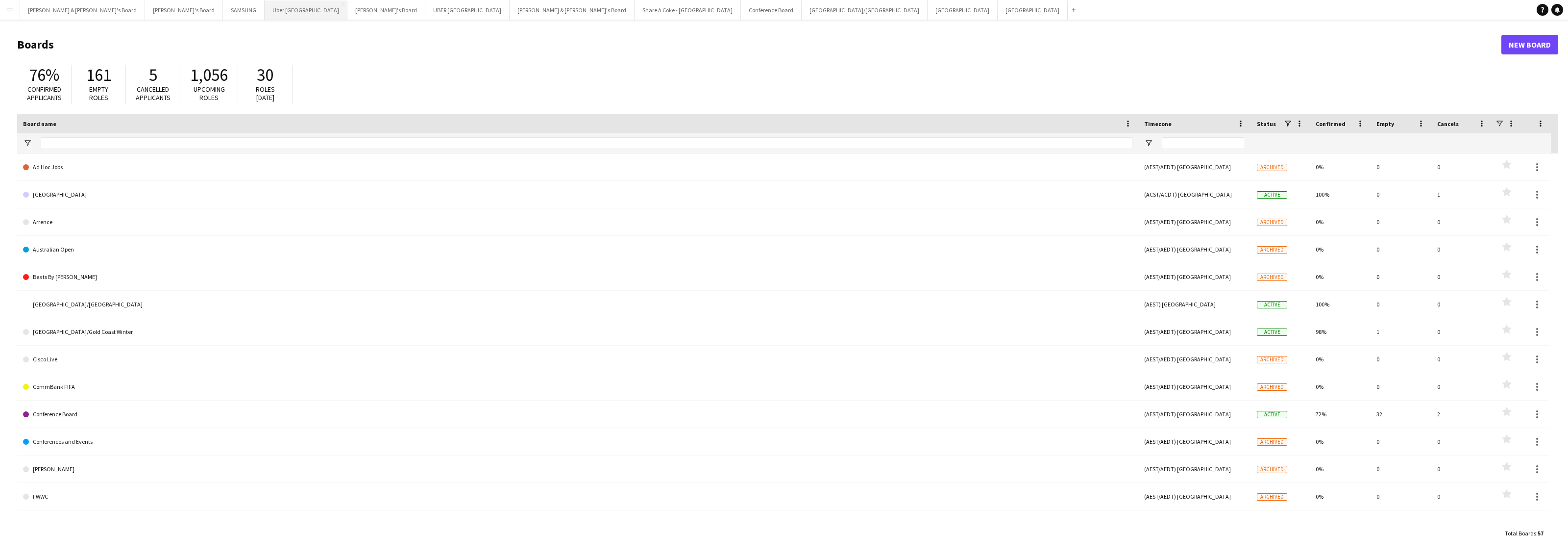
click at [265, 9] on button "Uber Sydney Close" at bounding box center [306, 10] width 83 height 19
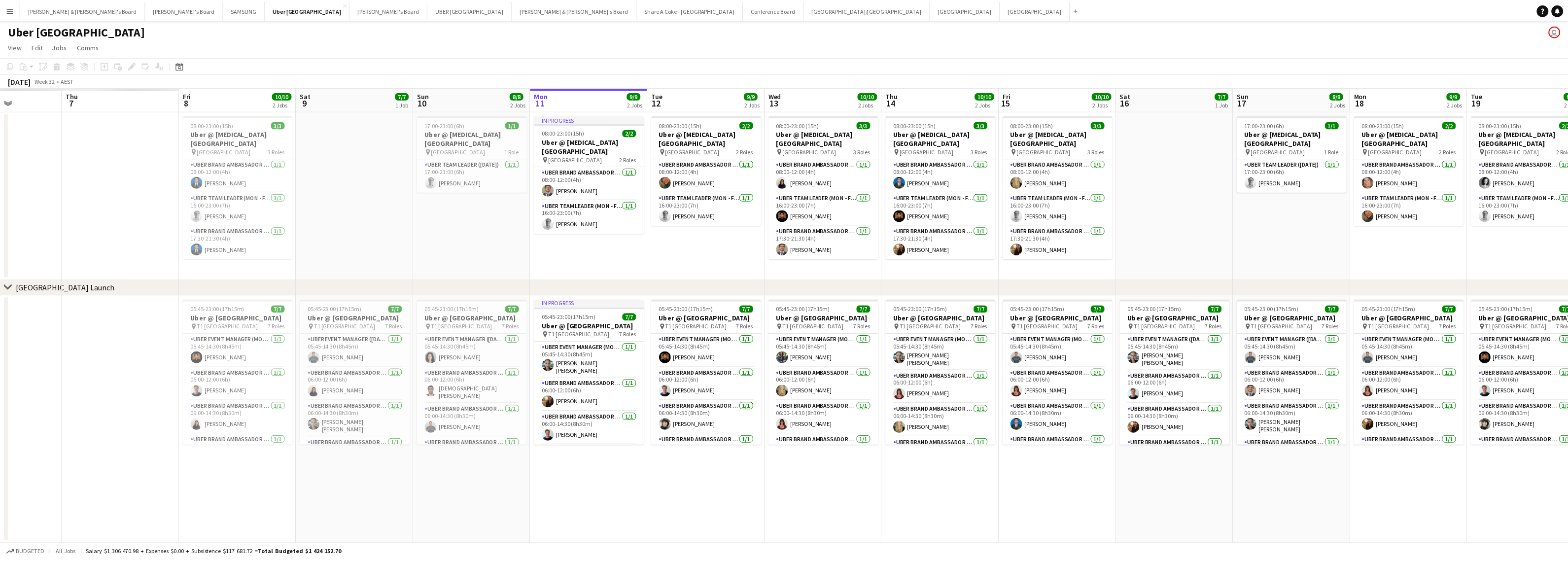
scroll to position [0, 243]
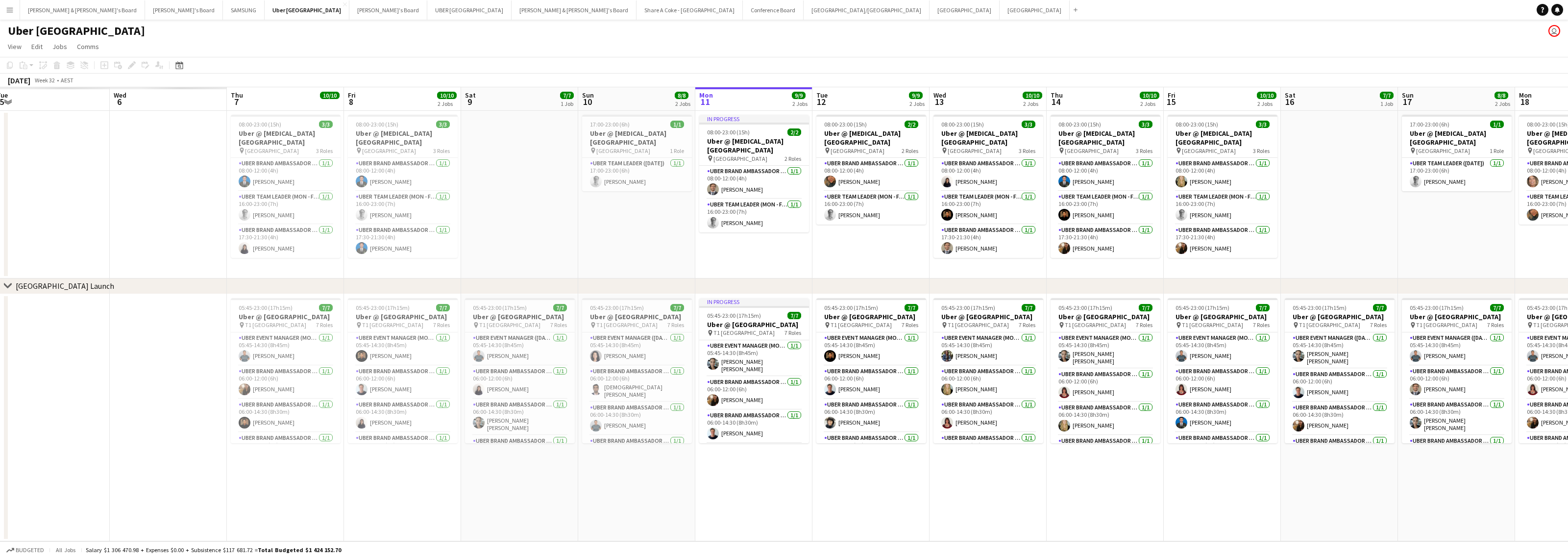
drag, startPoint x: 368, startPoint y: 489, endPoint x: 946, endPoint y: 468, distance: 578.4
click at [946, 468] on app-calendar-viewport "Sun 3 Mon 4 Tue 5 Wed 6 Thu 7 10/10 2 Jobs Fri 8 10/10 2 Jobs Sat 9 7/7 1 Job S…" at bounding box center [784, 314] width 1568 height 454
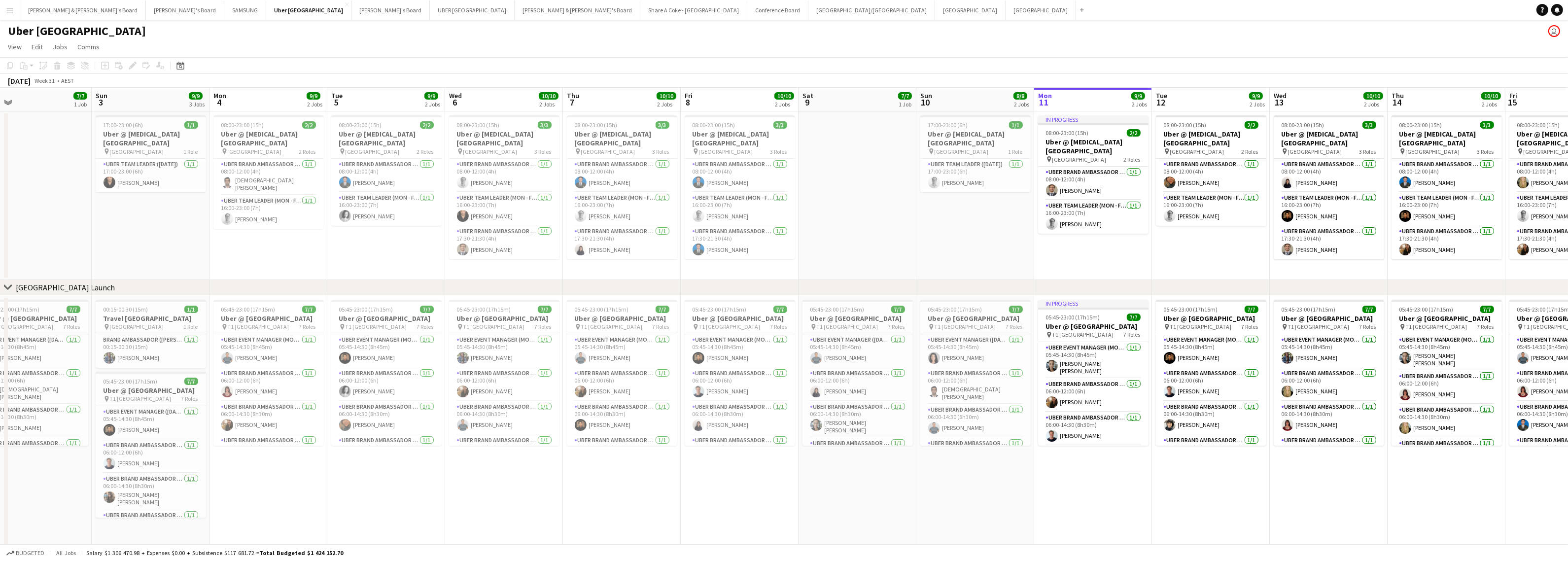
scroll to position [0, 269]
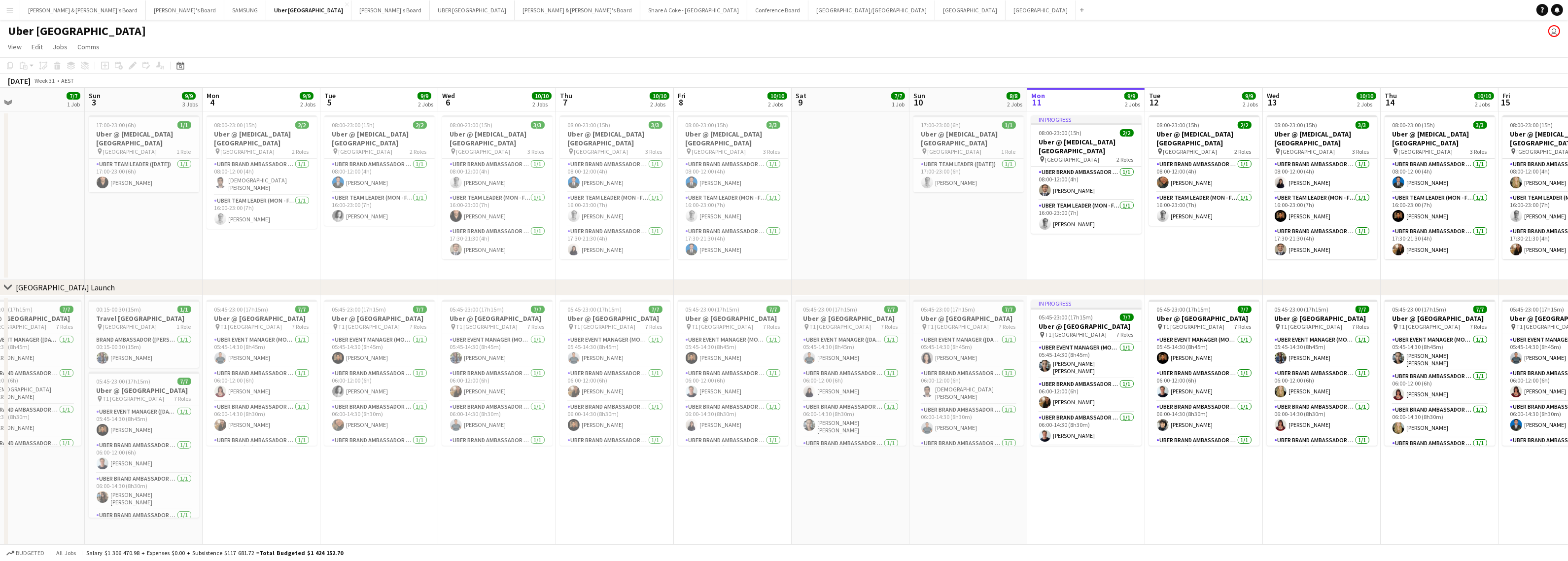
drag, startPoint x: 648, startPoint y: 496, endPoint x: 977, endPoint y: 469, distance: 330.1
click at [977, 469] on app-calendar-viewport "Thu 31 Fri 1 Sat 2 7/7 1 Job Sun 3 9/9 3 Jobs Mon 4 9/9 2 Jobs Tue 5 9/9 2 Jobs…" at bounding box center [784, 317] width 1568 height 459
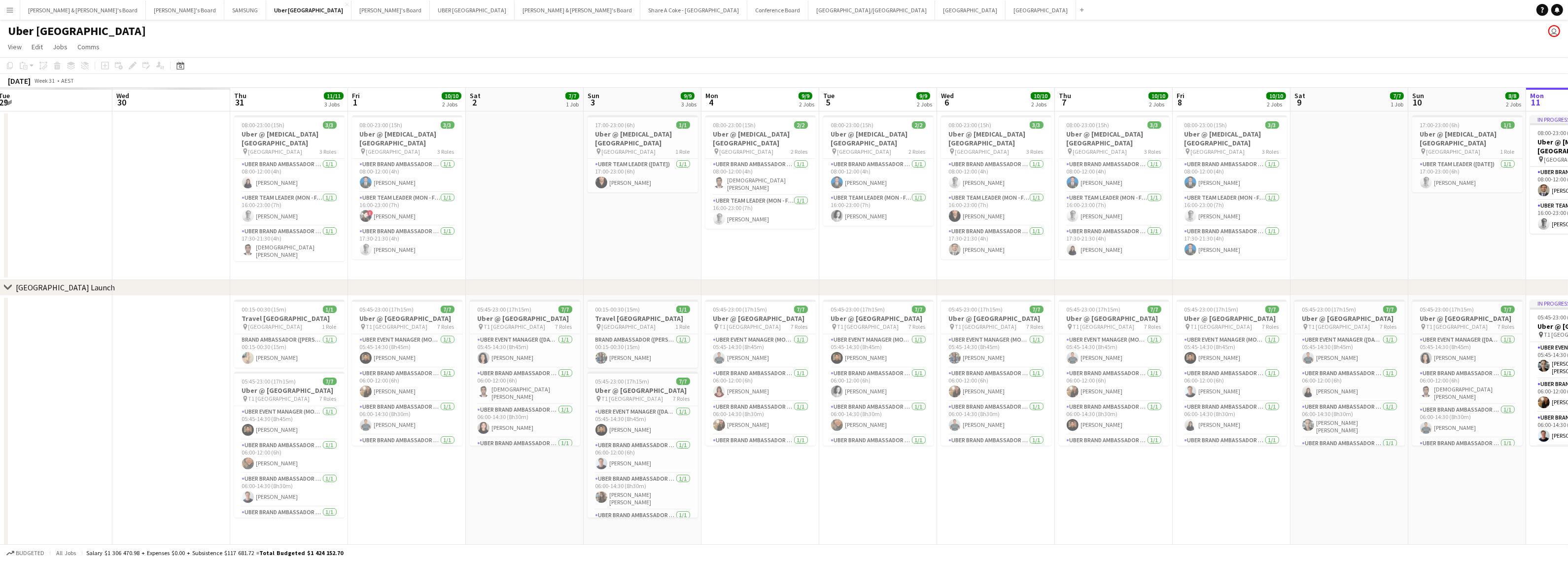
scroll to position [0, 239]
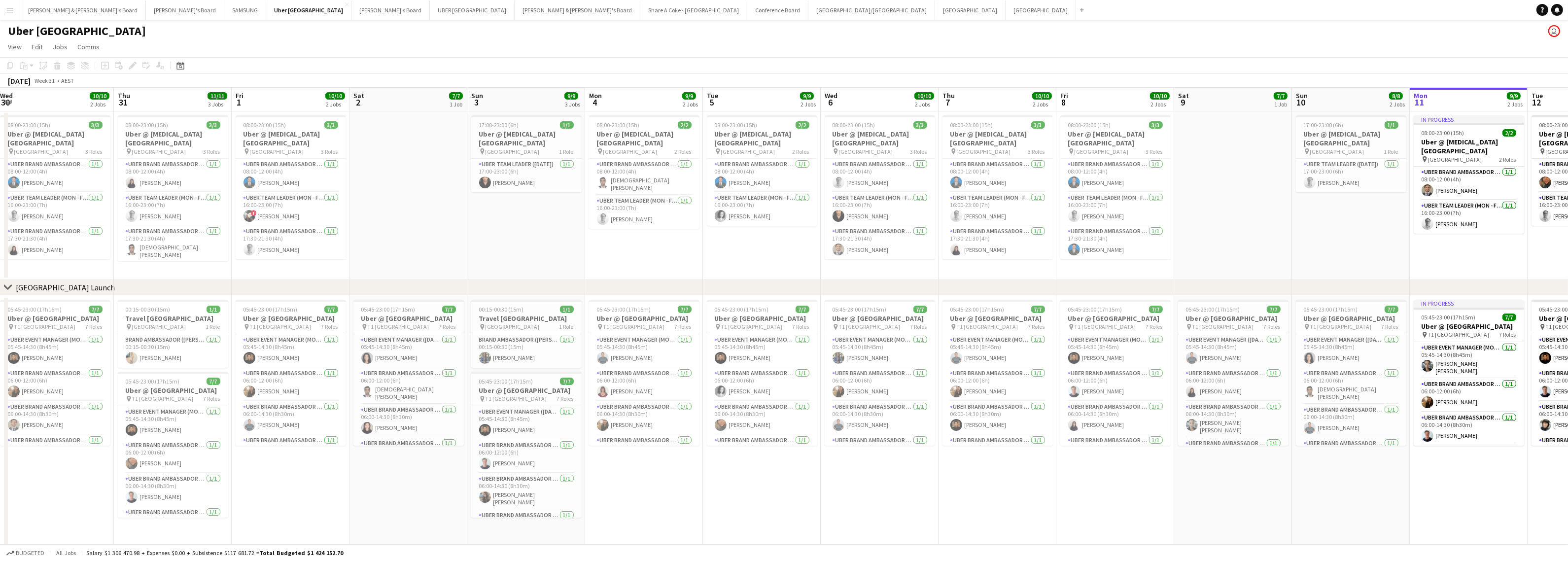
drag, startPoint x: 504, startPoint y: 493, endPoint x: 886, endPoint y: 469, distance: 382.8
click at [886, 469] on app-calendar-viewport "Mon 28 Tue 29 Wed 30 10/10 2 Jobs Thu 31 11/11 3 Jobs Fri 1 10/10 2 Jobs Sat 2 …" at bounding box center [784, 317] width 1568 height 459
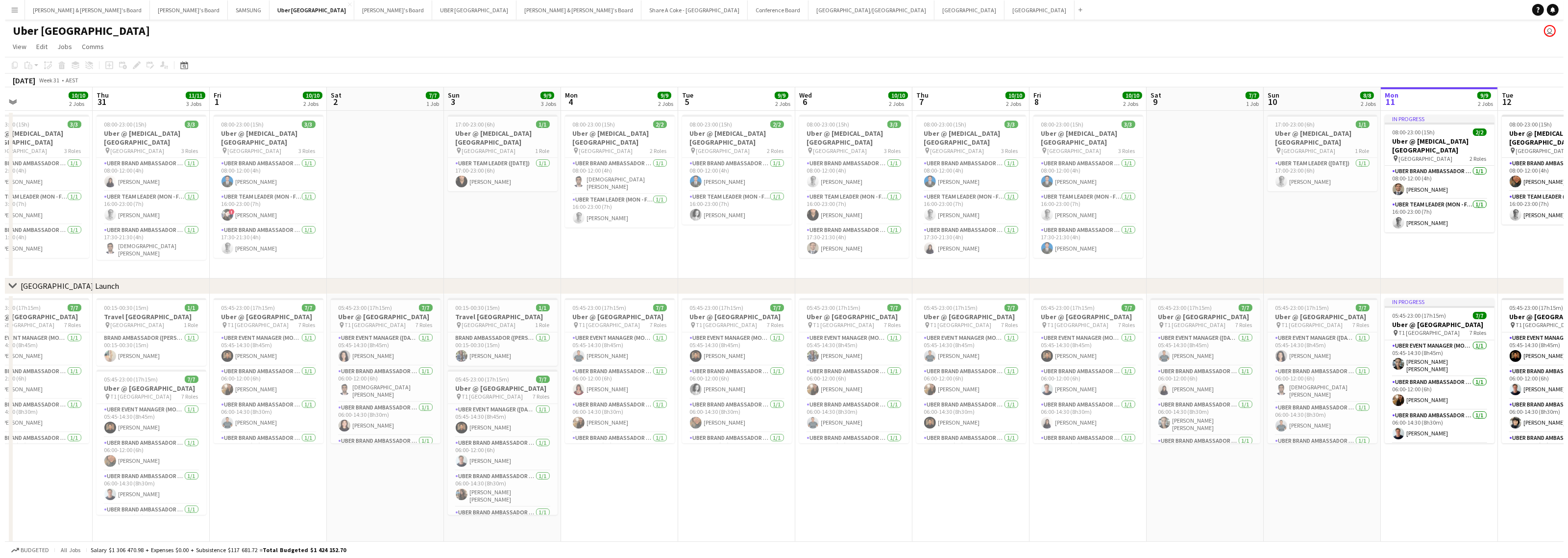
scroll to position [0, 237]
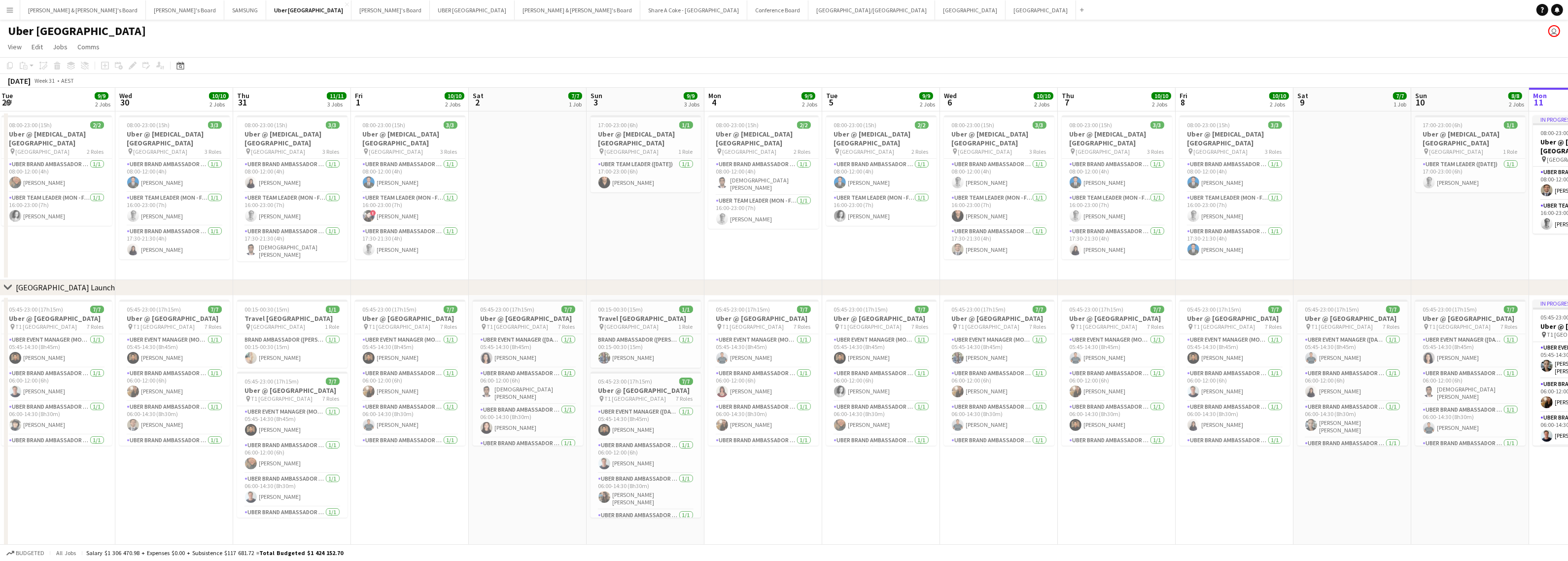
drag, startPoint x: 671, startPoint y: 505, endPoint x: 790, endPoint y: 494, distance: 119.5
click at [790, 494] on app-calendar-viewport "Sun 27 8/8 2 Jobs Mon 28 31/31 3 Jobs Tue 29 9/9 2 Jobs Wed 30 10/10 2 Jobs Thu…" at bounding box center [784, 351] width 1568 height 527
click at [634, 341] on app-card-role "Brand Ambassador (Mon - Fri) [DATE] 00:15-00:30 (15m) [PERSON_NAME]" at bounding box center [645, 351] width 110 height 34
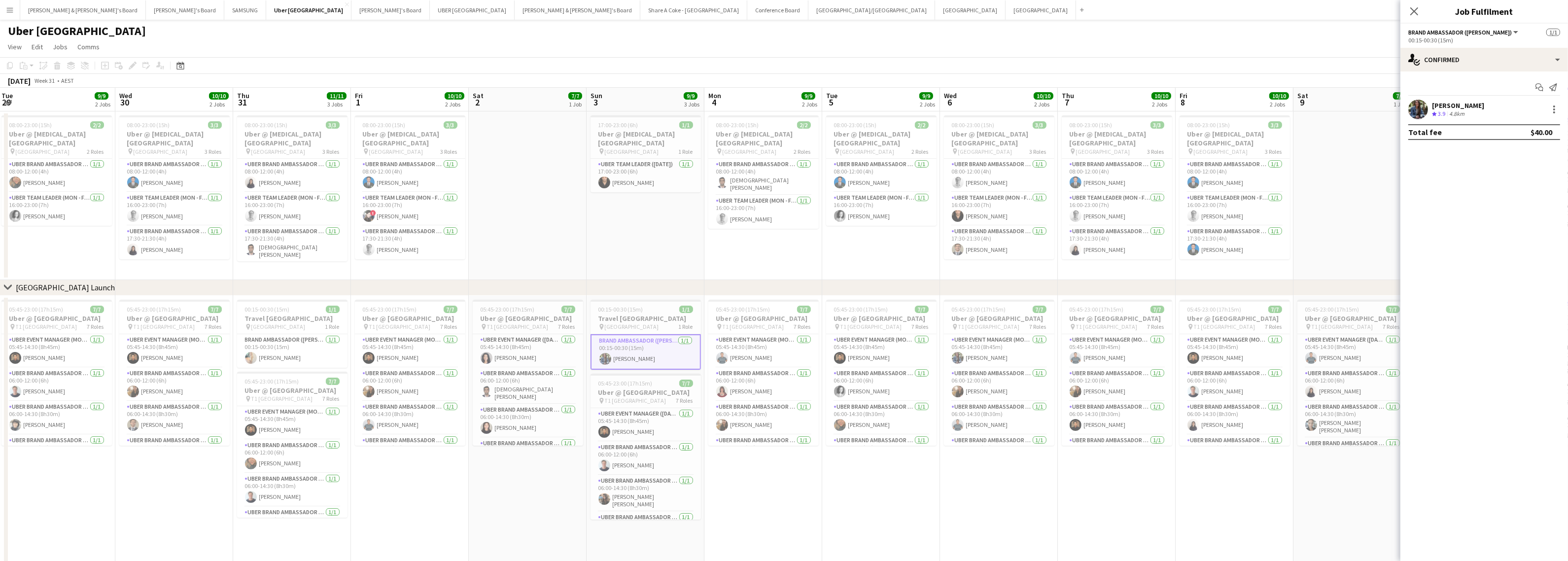
click at [10, 15] on button "Menu" at bounding box center [10, 10] width 20 height 20
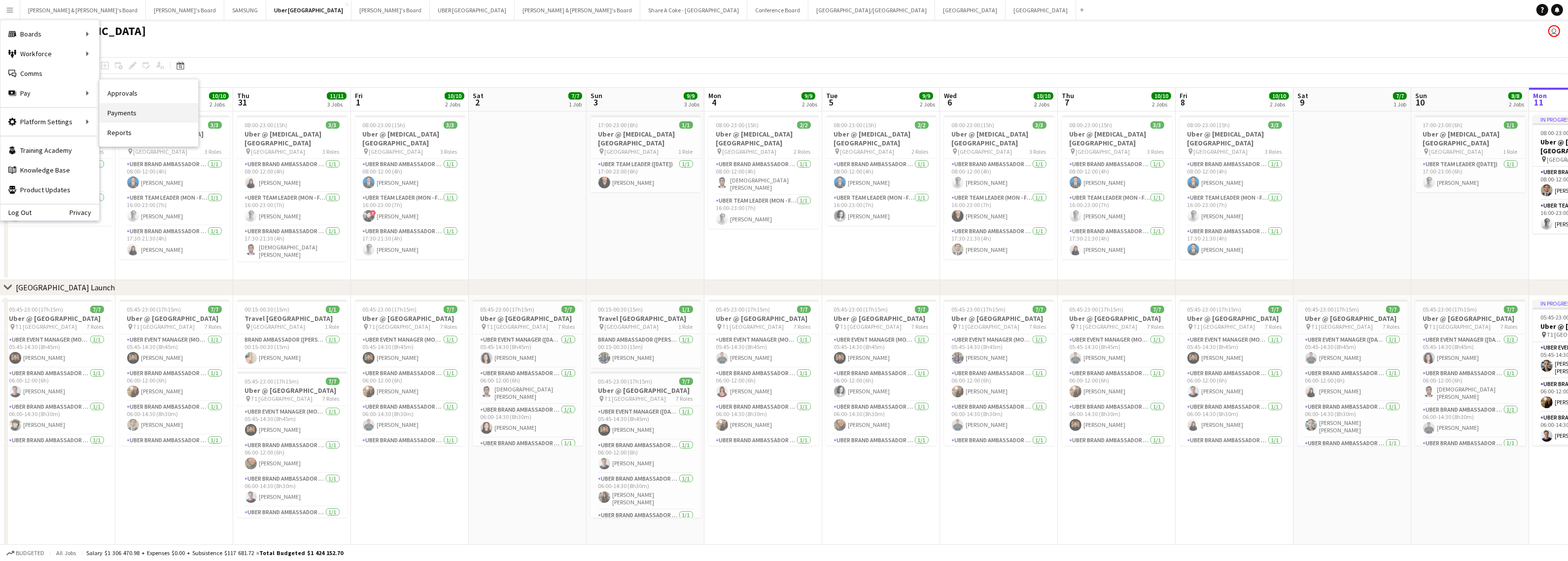
click at [137, 118] on link "Payments" at bounding box center [149, 113] width 99 height 20
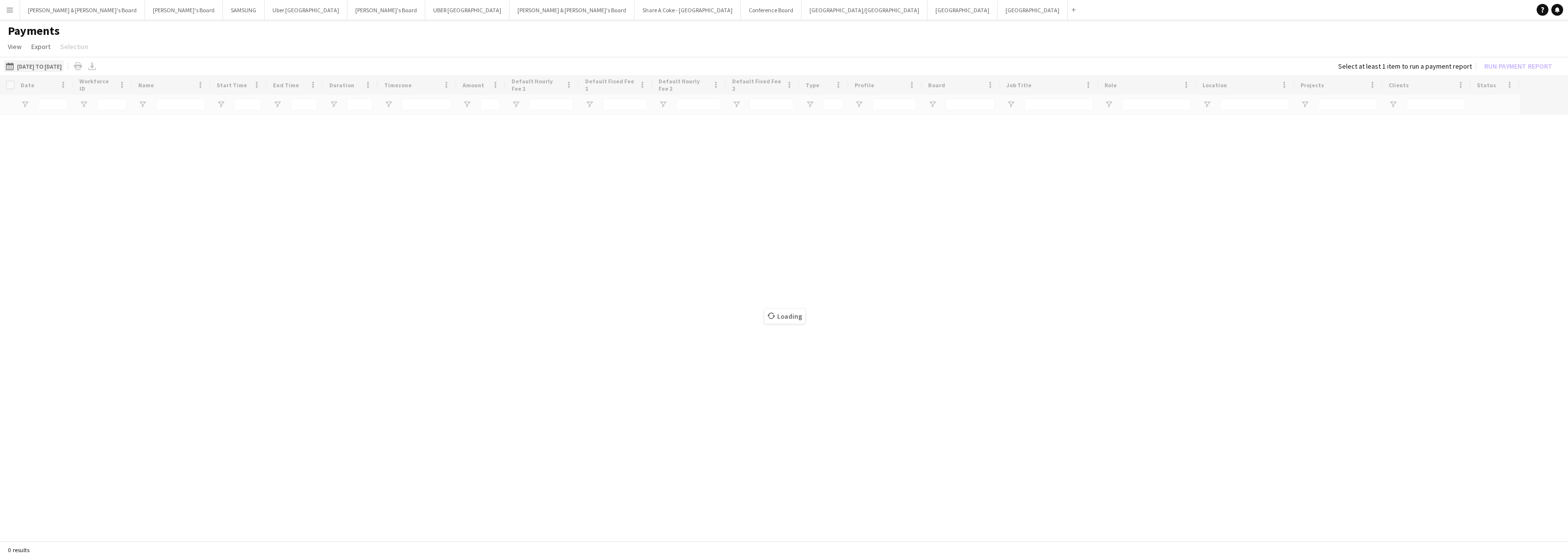
click at [43, 65] on button "[DATE] to [DATE] [DATE] to [DATE]" at bounding box center [33, 66] width 60 height 12
click at [121, 104] on span "Previous month" at bounding box center [121, 104] width 19 height 19
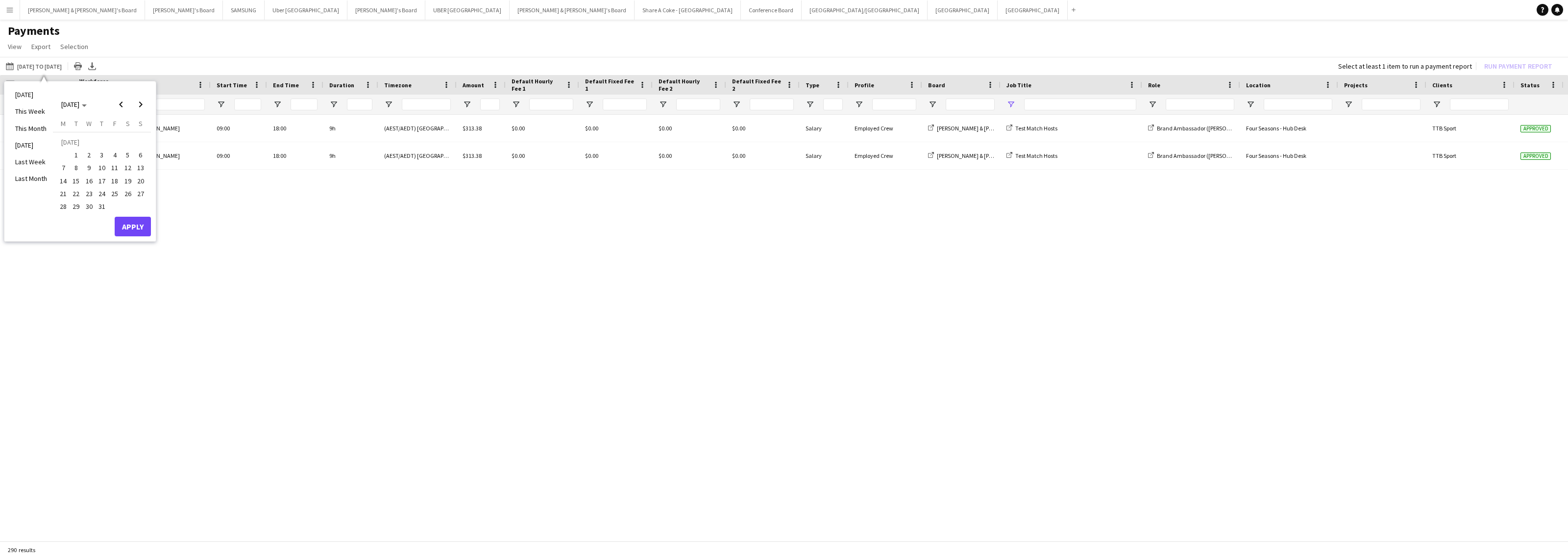
type input "****"
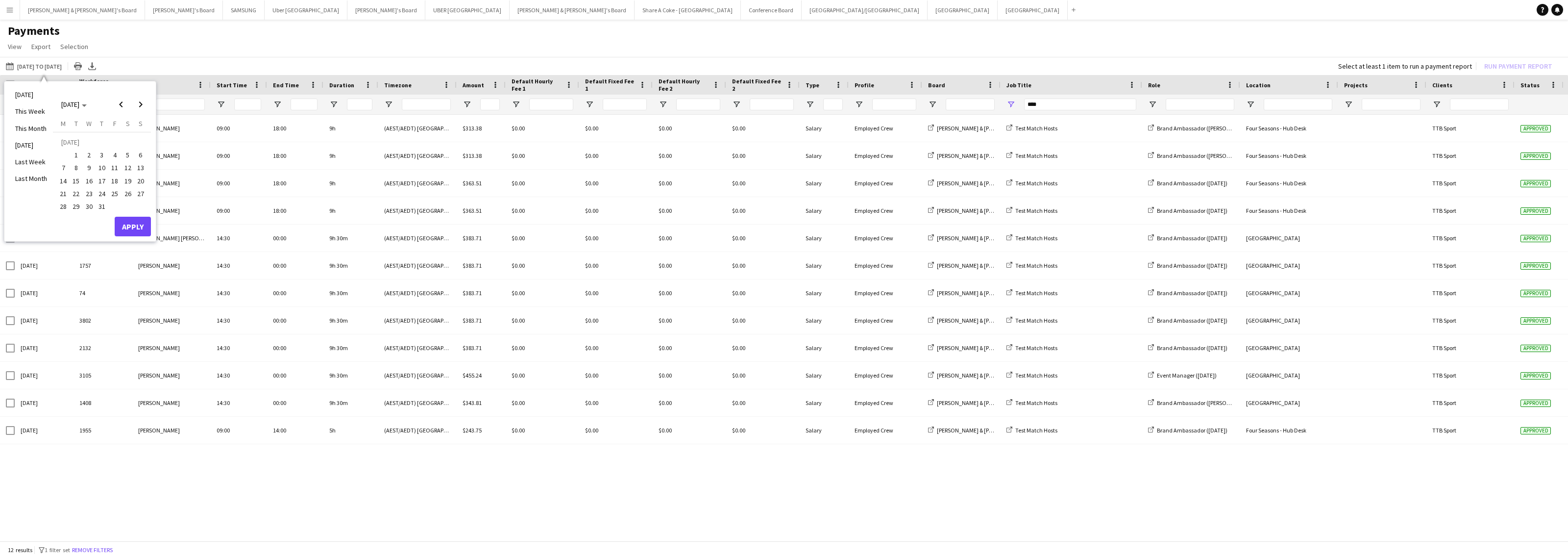
click at [91, 180] on span "16" at bounding box center [89, 180] width 12 height 12
click at [104, 207] on span "31" at bounding box center [102, 206] width 12 height 12
click at [130, 231] on button "Apply" at bounding box center [133, 227] width 37 height 19
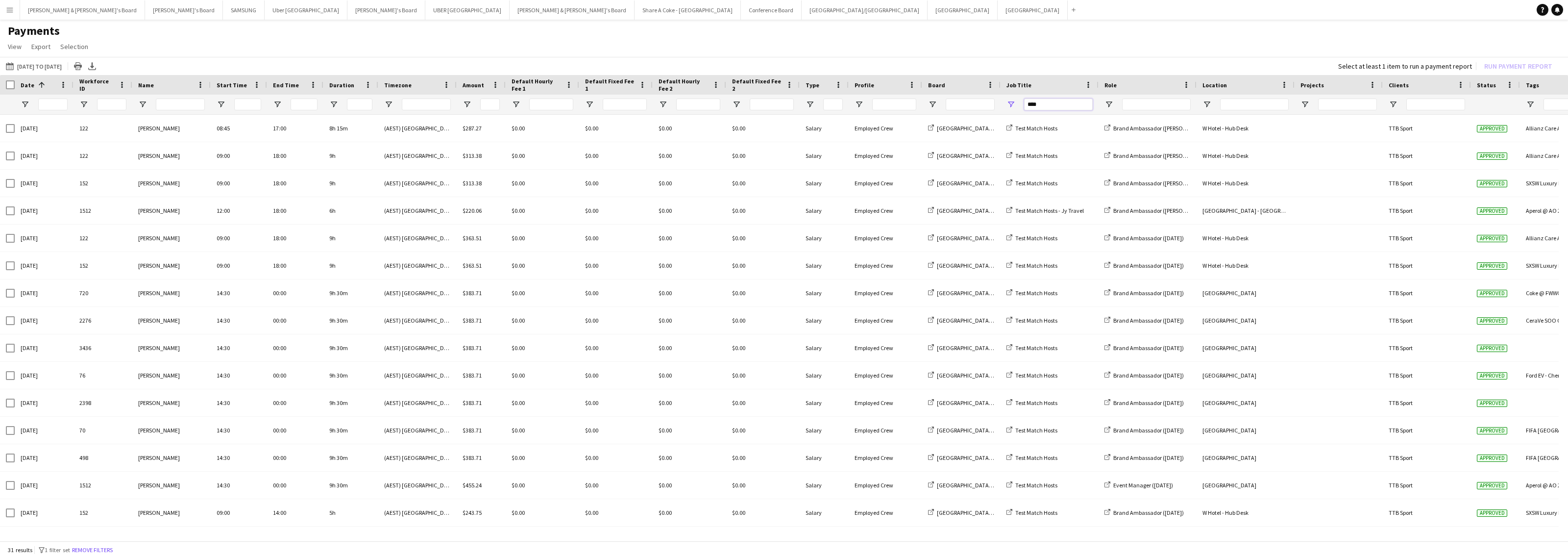
drag, startPoint x: 1057, startPoint y: 99, endPoint x: 912, endPoint y: 117, distance: 146.1
click at [912, 117] on div "Date 1 Workforce ID Name" at bounding box center [784, 309] width 1568 height 468
